Goal: Obtain resource: Obtain resource

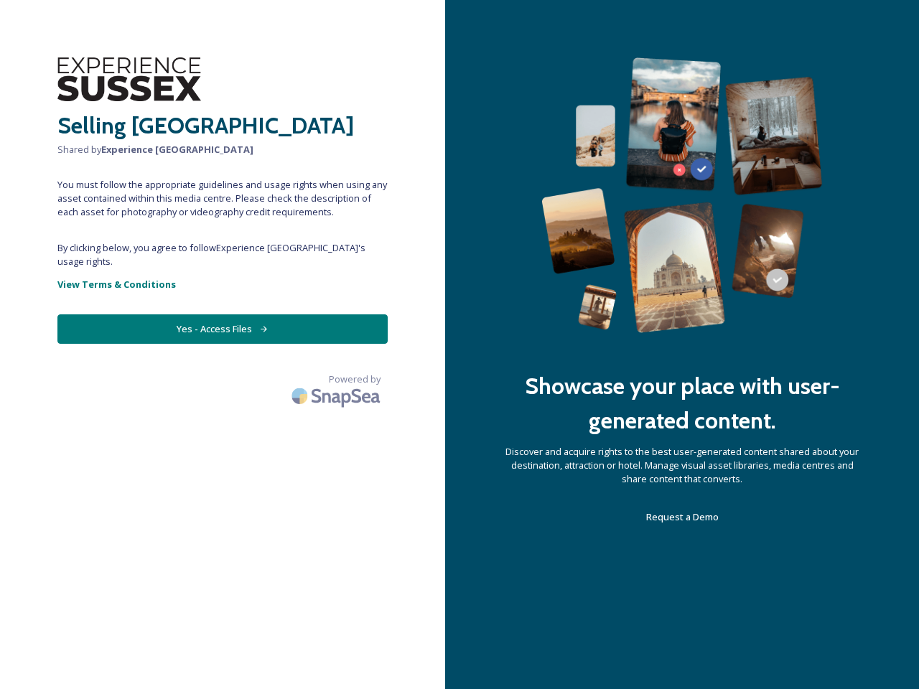
click at [460, 345] on div "Showcase your place with user-generated content. Discover and acquire rights to…" at bounding box center [682, 344] width 474 height 689
click at [223, 315] on button "Yes - Access Files" at bounding box center [222, 329] width 330 height 29
click at [338, 379] on img at bounding box center [337, 396] width 101 height 34
click at [460, 345] on div "Showcase your place with user-generated content. Discover and acquire rights to…" at bounding box center [682, 344] width 474 height 689
click at [223, 315] on button "Yes - Access Files" at bounding box center [222, 329] width 330 height 29
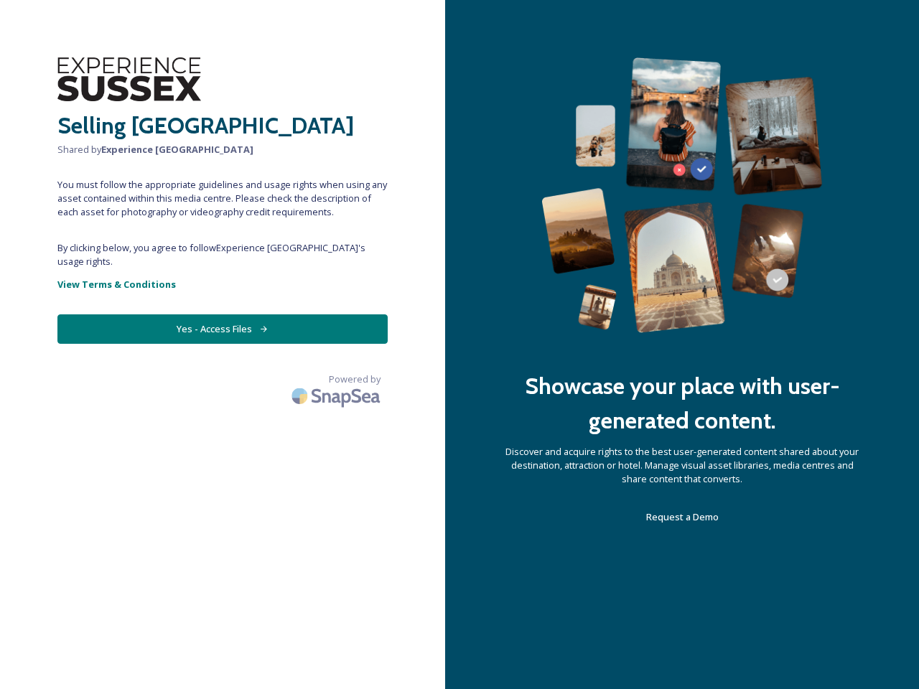
click at [338, 379] on img at bounding box center [337, 396] width 101 height 34
